Goal: Transaction & Acquisition: Purchase product/service

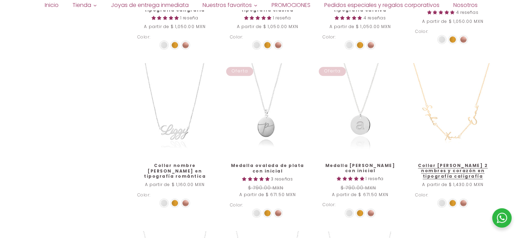
scroll to position [600, 0]
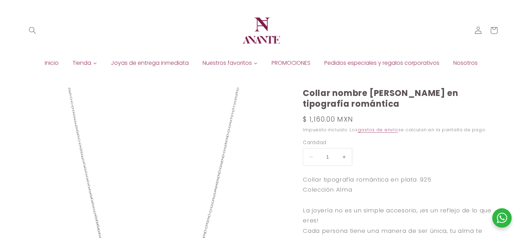
select select "{"isForProduct":true,"id":43652235198618,"title":"Plata","available":true,"pric…"
select select "{"isForProduct":false,"id":43656953200794,"title":"Plata / 1","available":true,…"
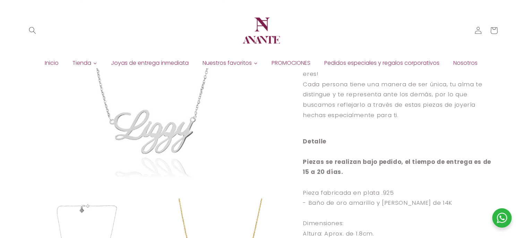
scroll to position [69, 0]
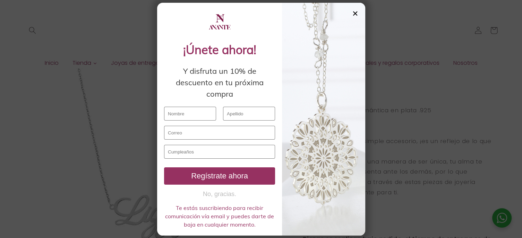
click at [356, 14] on div "✕" at bounding box center [355, 14] width 6 height 8
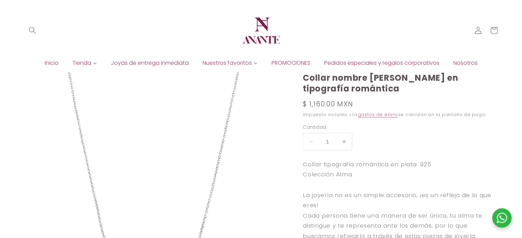
scroll to position [0, 0]
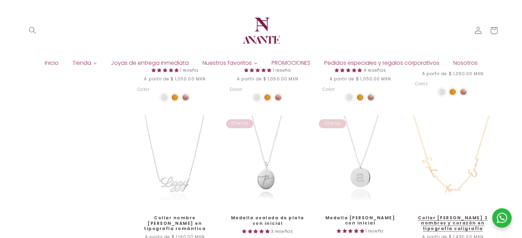
scroll to position [530, 0]
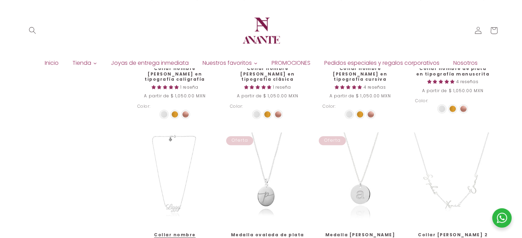
click at [192, 233] on link "Collar nombre de plata en tipografía romántica" at bounding box center [174, 241] width 75 height 16
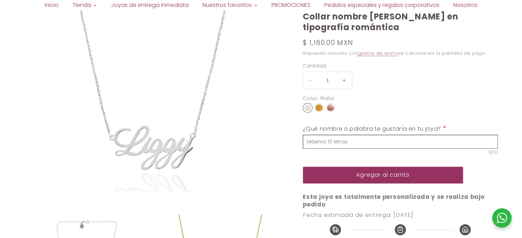
select select "{"isForProduct":true,"id":43652235198618,"title":"Plata","available":true,"pric…"
select select "{"isForProduct":false,"id":43656953200794,"title":"Plata / 1","available":true,…"
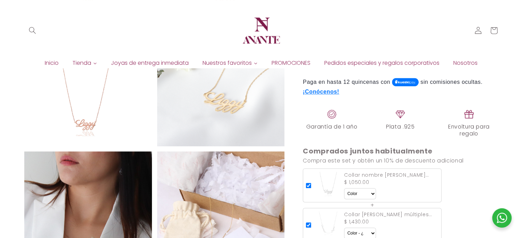
scroll to position [590, 0]
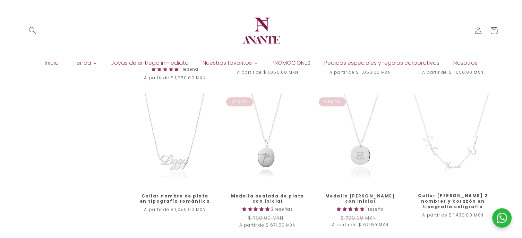
scroll to position [424, 0]
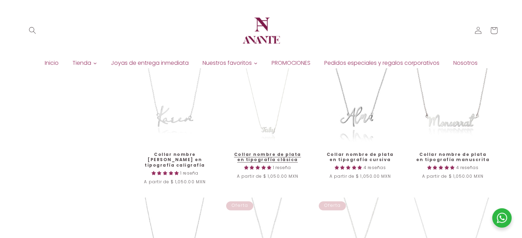
click at [266, 152] on link "Collar nombre de plata en tipografía clásica" at bounding box center [267, 157] width 75 height 11
